Goal: Task Accomplishment & Management: Manage account settings

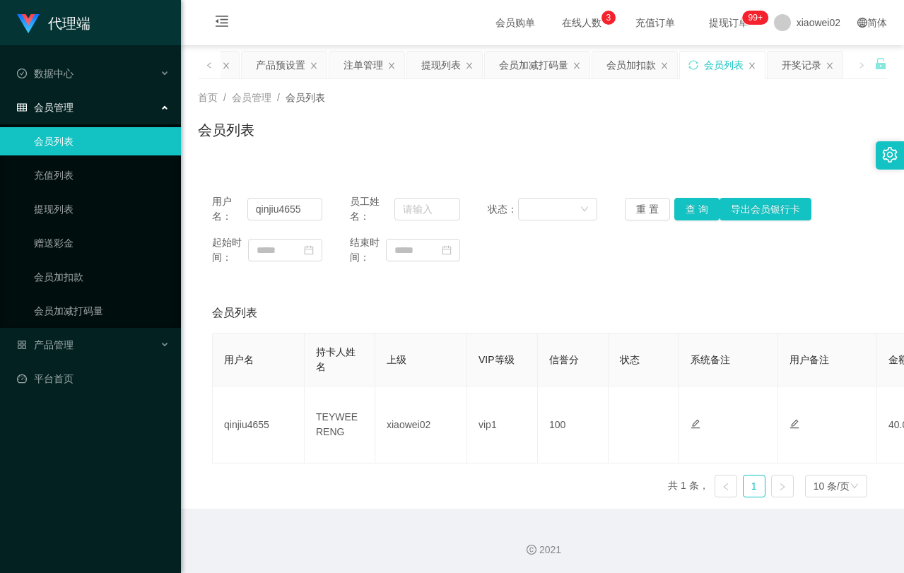
click at [445, 99] on div "首页 / 会员管理 / 会员列表 /" at bounding box center [542, 97] width 689 height 15
click at [432, 64] on div "提现列表" at bounding box center [441, 65] width 40 height 27
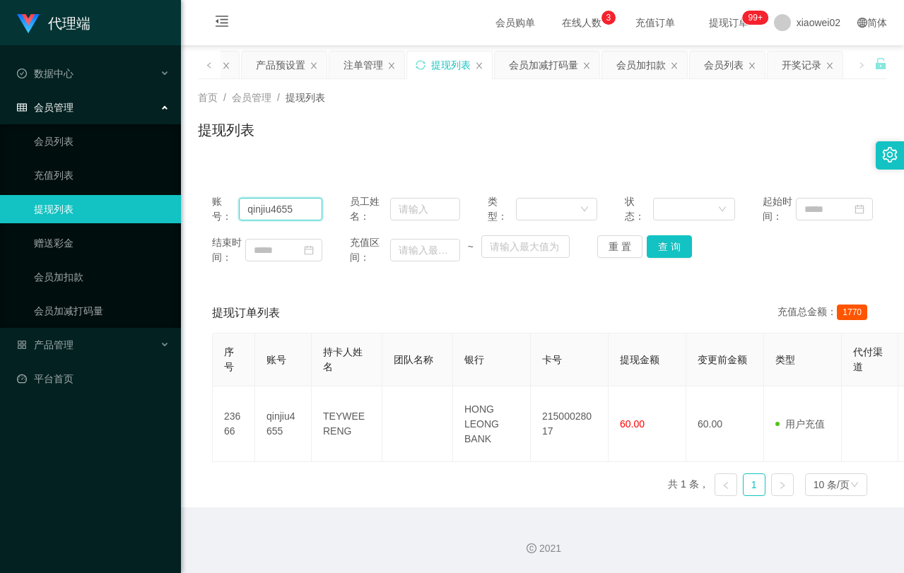
drag, startPoint x: 295, startPoint y: 211, endPoint x: 222, endPoint y: 211, distance: 72.8
click at [222, 211] on div "账号： qinjiu4655" at bounding box center [267, 209] width 110 height 30
paste input "HIONGCHIITING"
type input "HIONGCHIITING"
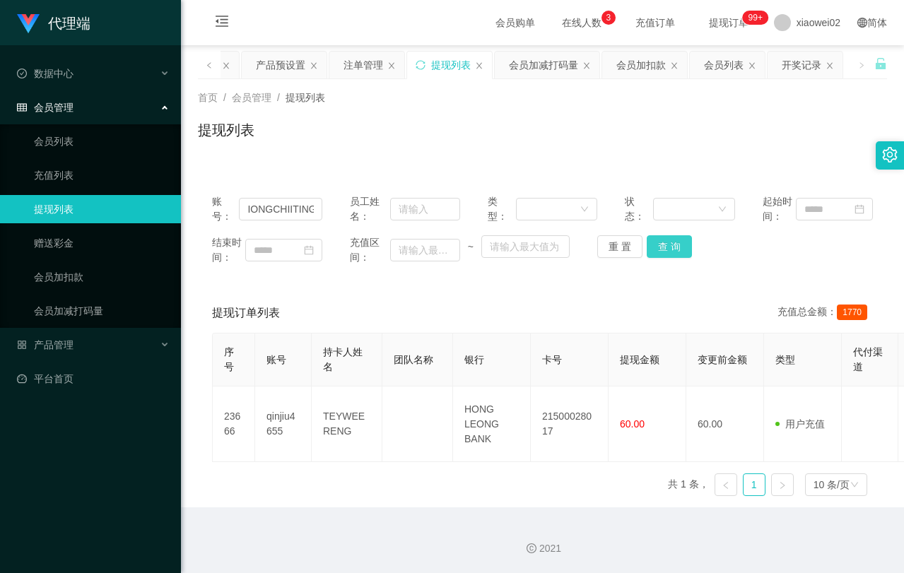
click at [667, 248] on button "查 询" at bounding box center [669, 246] width 45 height 23
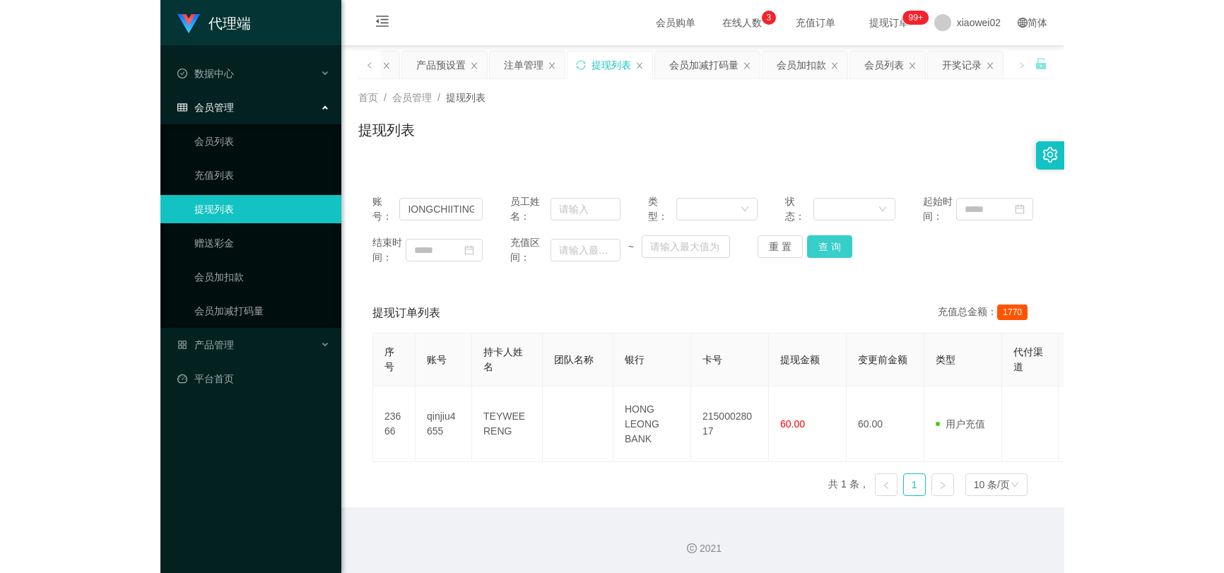
scroll to position [0, 0]
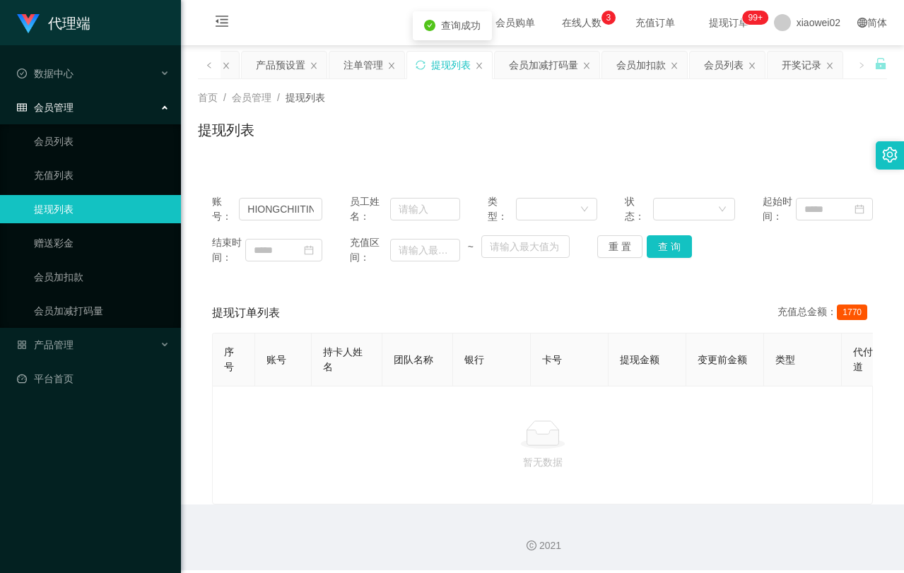
click at [593, 283] on div "账号： HIONGCHIITING 员工姓名： 类型： 状态： 起始时间： 结束时间： 充值区间： ~ 重 置 查 询 提现订单列表 充值总金额： 1770 …" at bounding box center [542, 342] width 689 height 324
click at [656, 117] on div "首页 / 会员管理 / 提现列表 / 提现列表" at bounding box center [542, 120] width 689 height 61
click at [628, 66] on div "会员加扣款" at bounding box center [640, 65] width 49 height 27
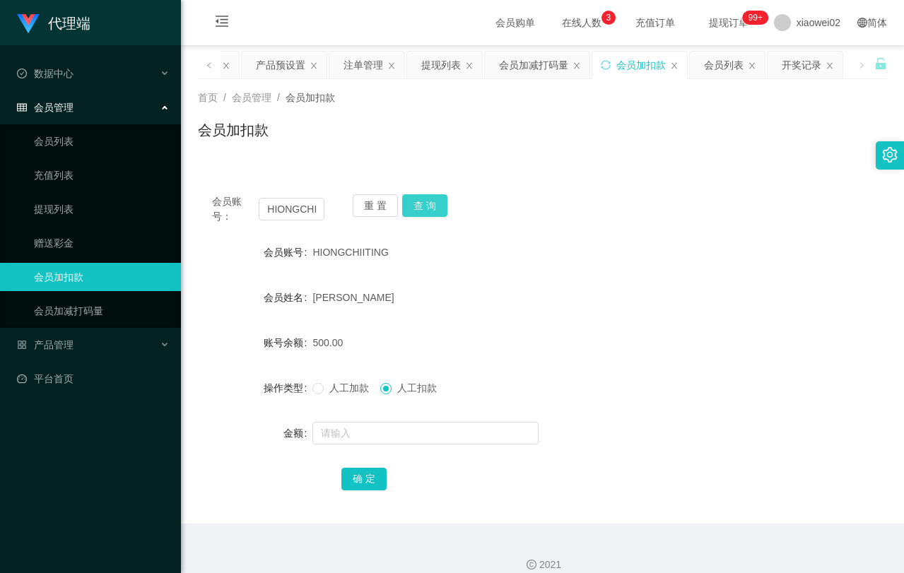
click at [420, 204] on button "查 询" at bounding box center [424, 205] width 45 height 23
click at [638, 262] on div "HIONGCHIITING" at bounding box center [513, 252] width 402 height 28
click at [477, 294] on div "[PERSON_NAME]" at bounding box center [513, 297] width 402 height 28
click at [274, 70] on div "产品预设置" at bounding box center [280, 65] width 49 height 27
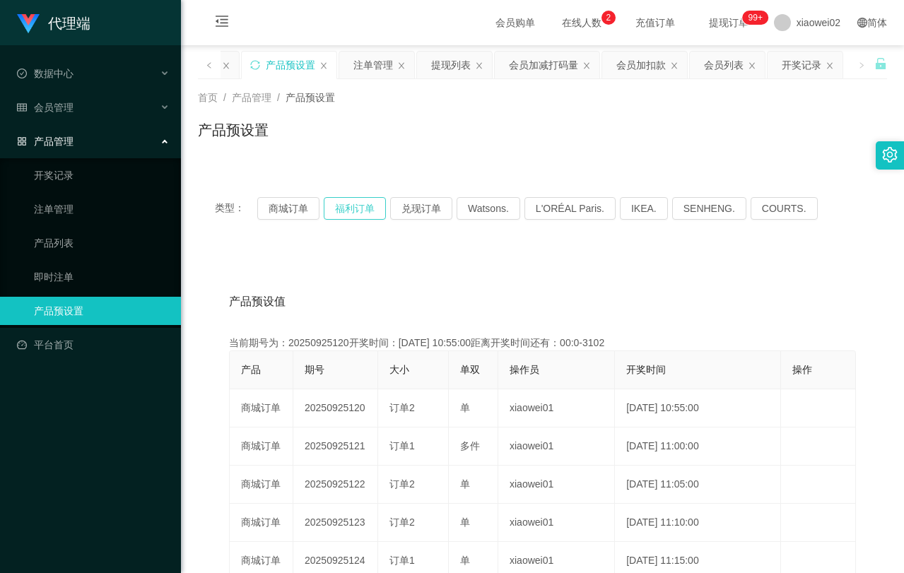
click at [356, 201] on button "福利订单" at bounding box center [355, 208] width 62 height 23
click at [668, 266] on div "产品预设值 添加期号 当前期号为：20250925120开奖时间：[DATE] 10:55:00距离开奖时间还有：00:0-3103 产品 期号 大小 单双 …" at bounding box center [542, 542] width 689 height 582
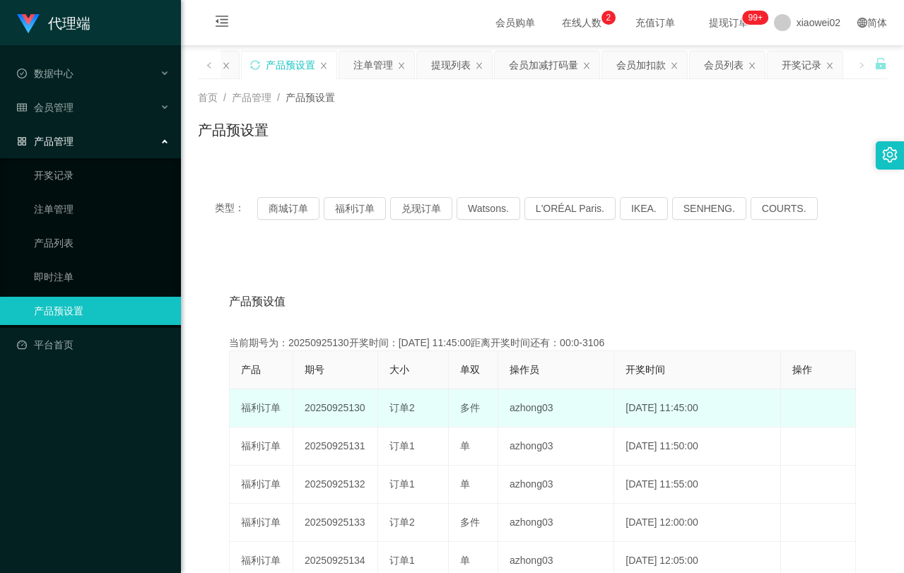
click at [353, 410] on td "20250925130" at bounding box center [335, 408] width 85 height 38
click at [332, 402] on td "20250925130" at bounding box center [335, 408] width 85 height 38
click at [333, 406] on td "20250925130" at bounding box center [335, 408] width 85 height 38
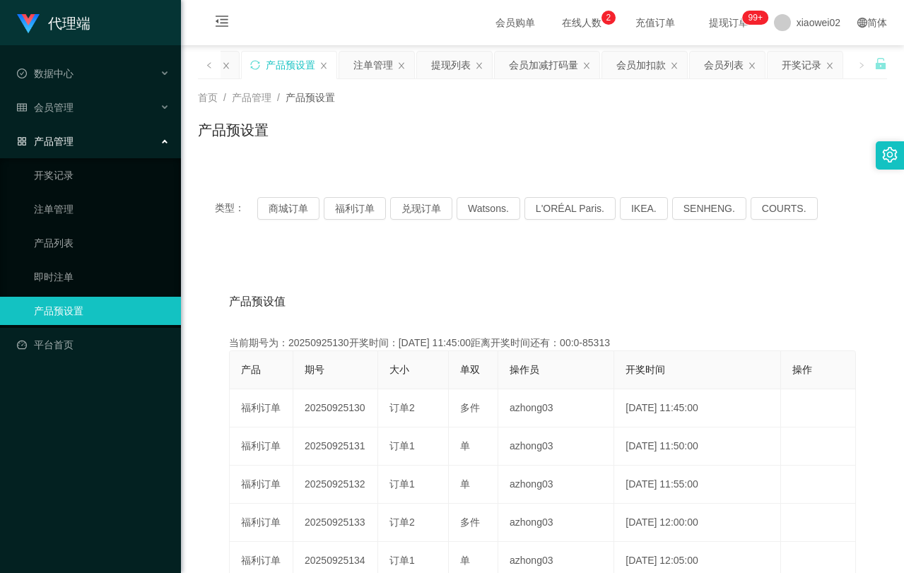
copy td "20250925130"
click at [467, 298] on div "产品预设值 添加期号" at bounding box center [542, 302] width 627 height 40
click at [520, 161] on div "首页 / 产品管理 / 产品预设置 / 产品预设置" at bounding box center [542, 121] width 723 height 84
click at [70, 181] on link "开奖记录" at bounding box center [102, 175] width 136 height 28
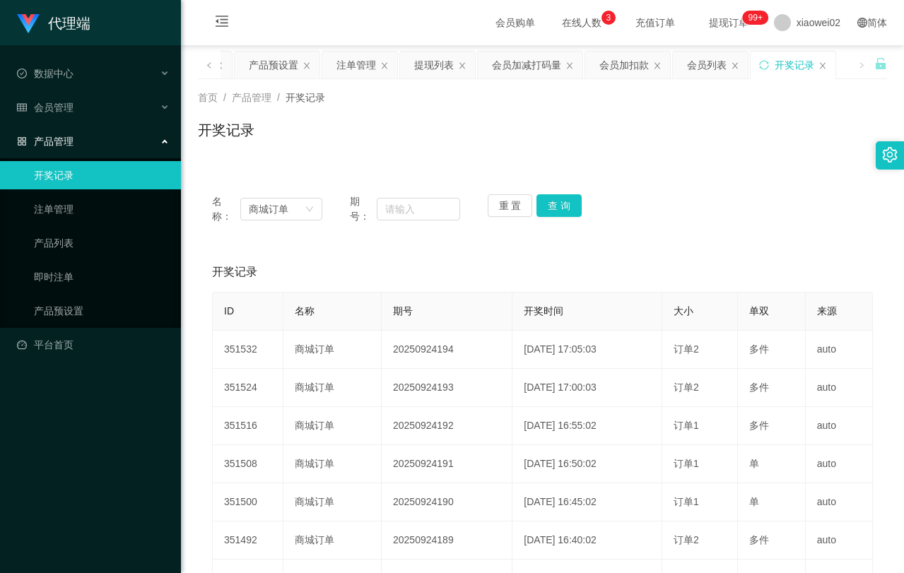
click at [641, 265] on div "开奖记录 添加开奖记录" at bounding box center [542, 272] width 661 height 40
drag, startPoint x: 634, startPoint y: 247, endPoint x: 656, endPoint y: 240, distance: 23.3
click at [640, 245] on div "名称： 商城订单 期号： 重 置 查 询 开奖记录 添加开奖记录 ID 名称 期号 开奖时间 大小 单双 来源 351532 商城订单 20250924194…" at bounding box center [542, 469] width 689 height 578
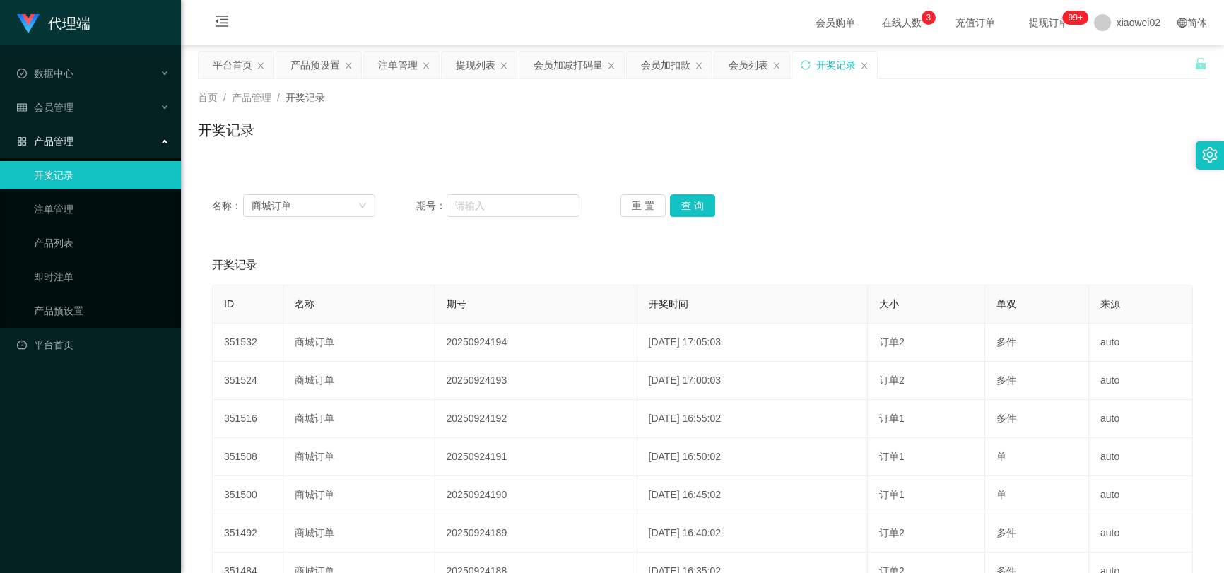
click at [903, 176] on div "名称： 商城订单 期号： 重 置 查 询 开奖记录 添加开奖记录 ID 名称 期号 开奖时间 大小 单双 来源 351532 商城订单 20250924194…" at bounding box center [702, 456] width 1009 height 587
click at [499, 254] on div "开奖记录 添加开奖记录" at bounding box center [702, 265] width 981 height 40
click at [72, 204] on link "注单管理" at bounding box center [102, 209] width 136 height 28
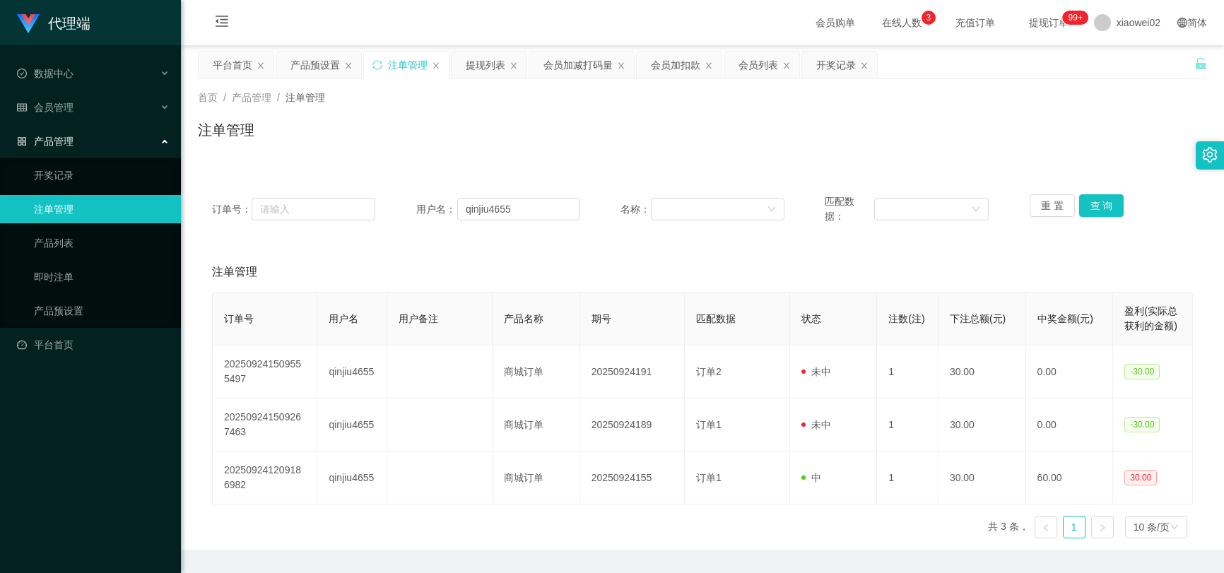
click at [786, 267] on div "注单管理" at bounding box center [702, 272] width 981 height 40
click at [473, 271] on div "注单管理" at bounding box center [702, 272] width 981 height 40
click at [464, 148] on div "注单管理" at bounding box center [702, 135] width 1009 height 33
click at [335, 241] on div "订单号： 用户名： qinjiu4655 名称： 匹配数据： 重 置 查 询 注单管理 订单号 用户名 用户备注 产品名称 期号 匹配数据 状态 注数(注) …" at bounding box center [702, 365] width 1009 height 370
